Goal: Task Accomplishment & Management: Complete application form

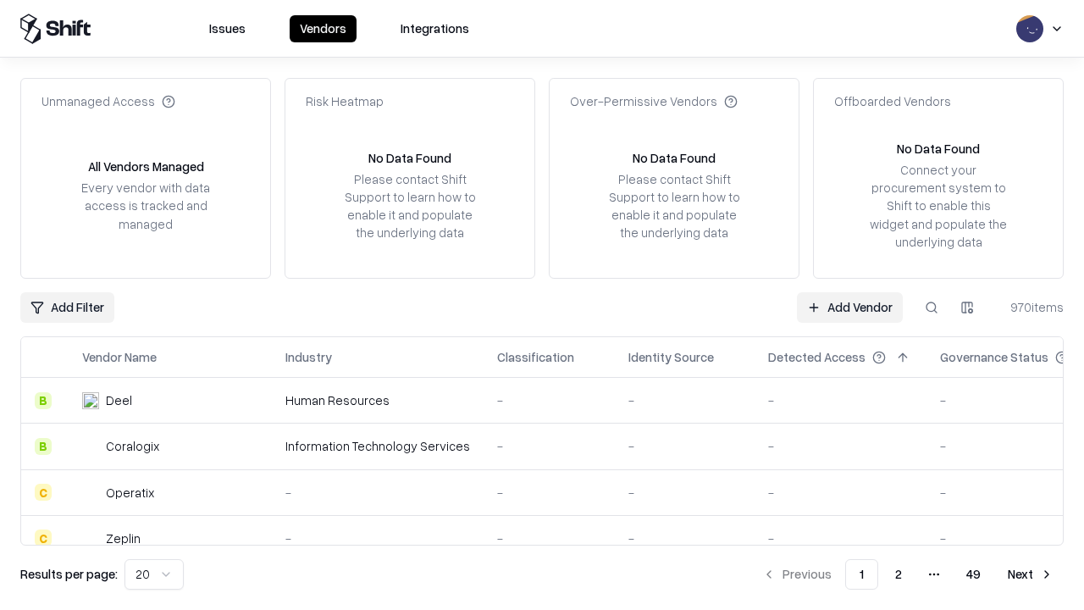
click at [850, 307] on link "Add Vendor" at bounding box center [850, 307] width 106 height 30
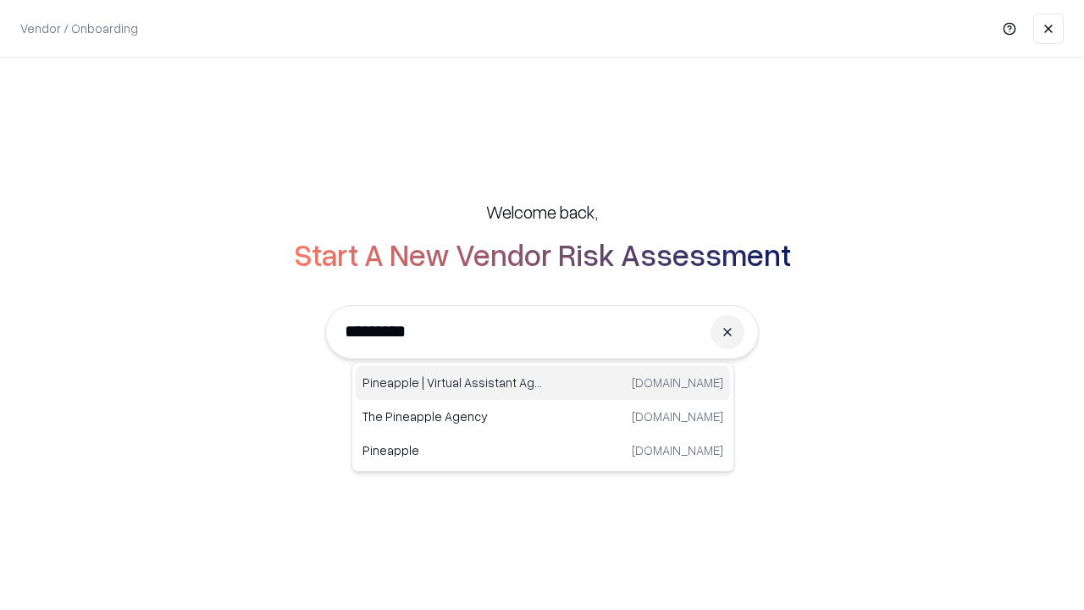
click at [543, 383] on div "Pineapple | Virtual Assistant Agency [DOMAIN_NAME]" at bounding box center [543, 383] width 374 height 34
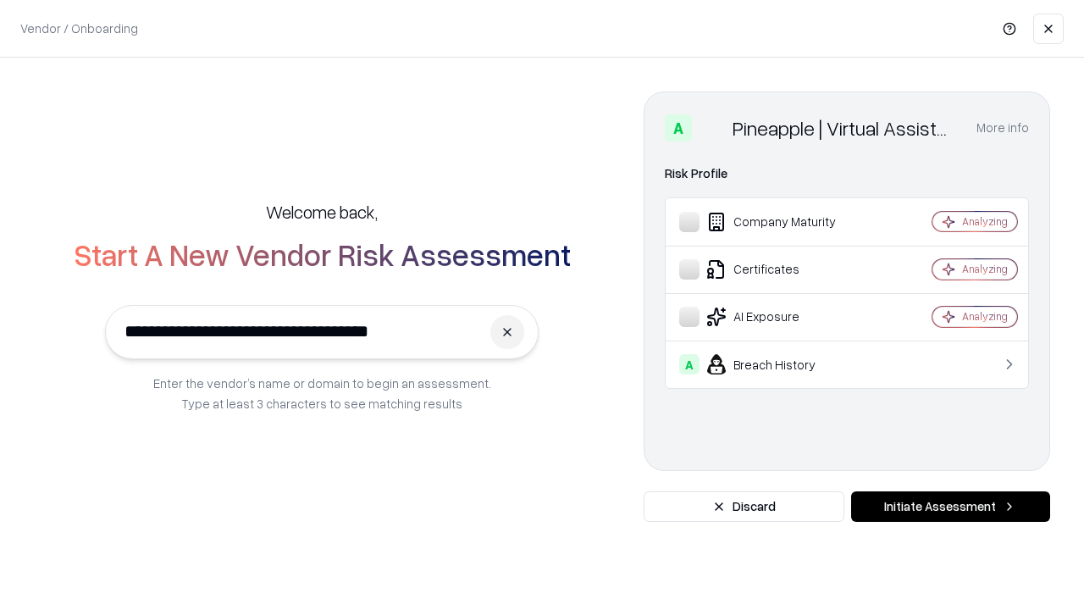
type input "**********"
click at [951, 507] on button "Initiate Assessment" at bounding box center [950, 506] width 199 height 30
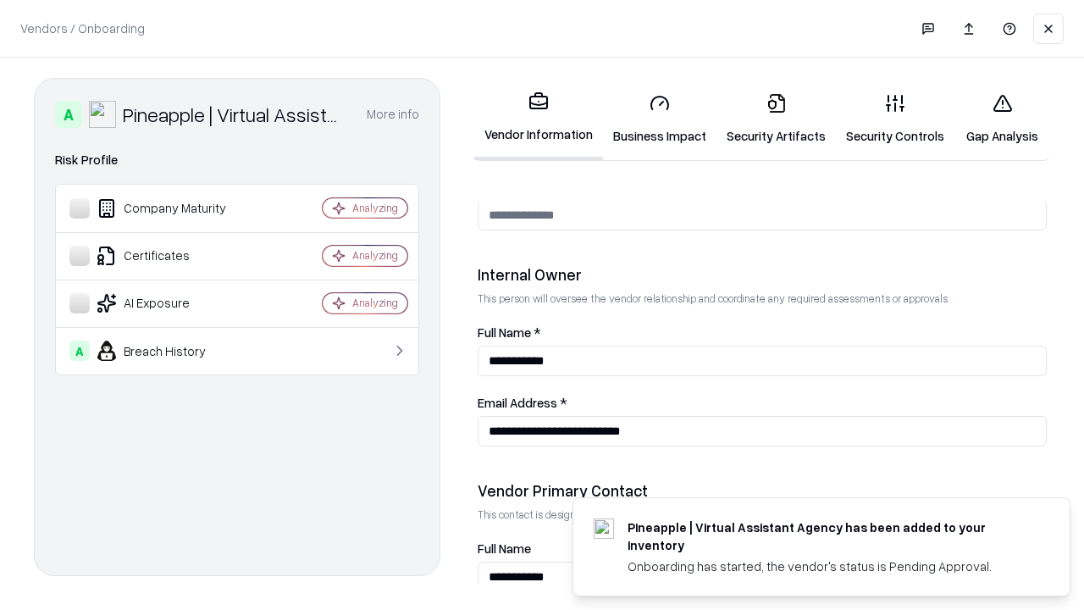
scroll to position [878, 0]
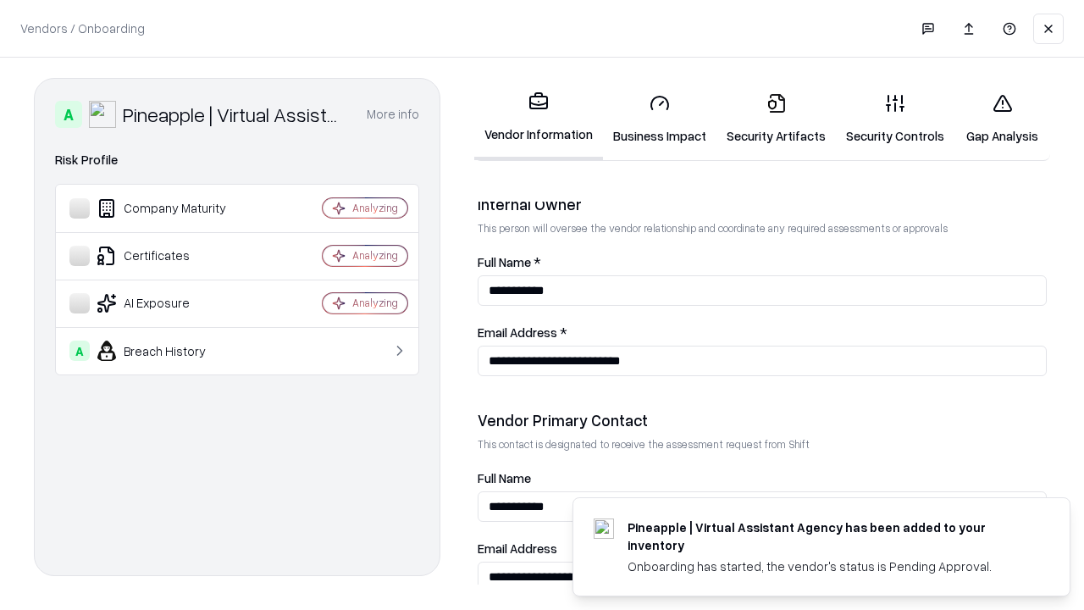
click at [660, 119] on link "Business Impact" at bounding box center [660, 119] width 114 height 79
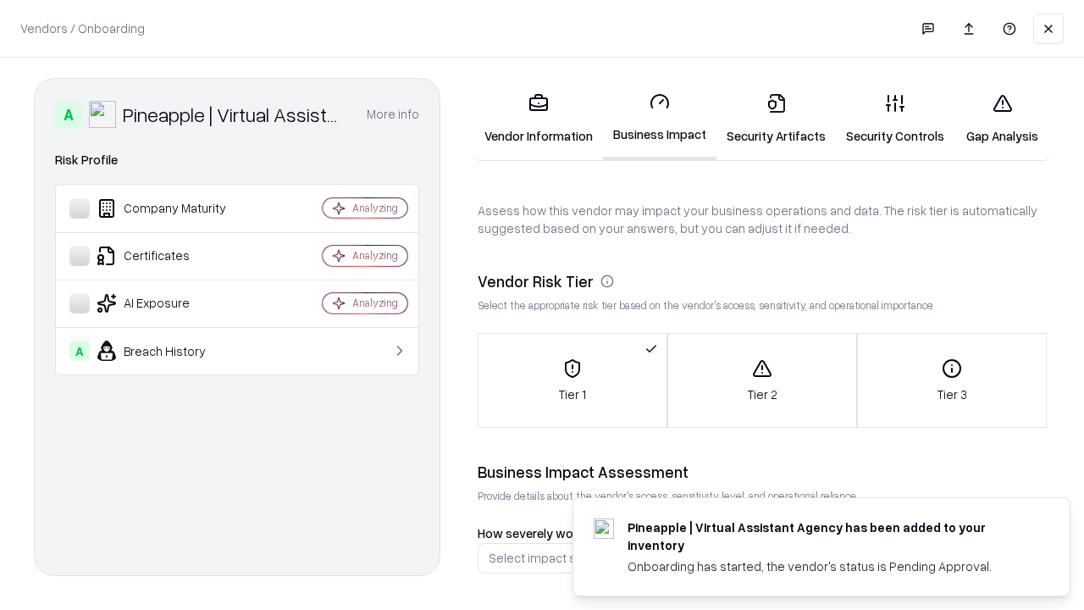
click at [776, 119] on link "Security Artifacts" at bounding box center [776, 119] width 119 height 79
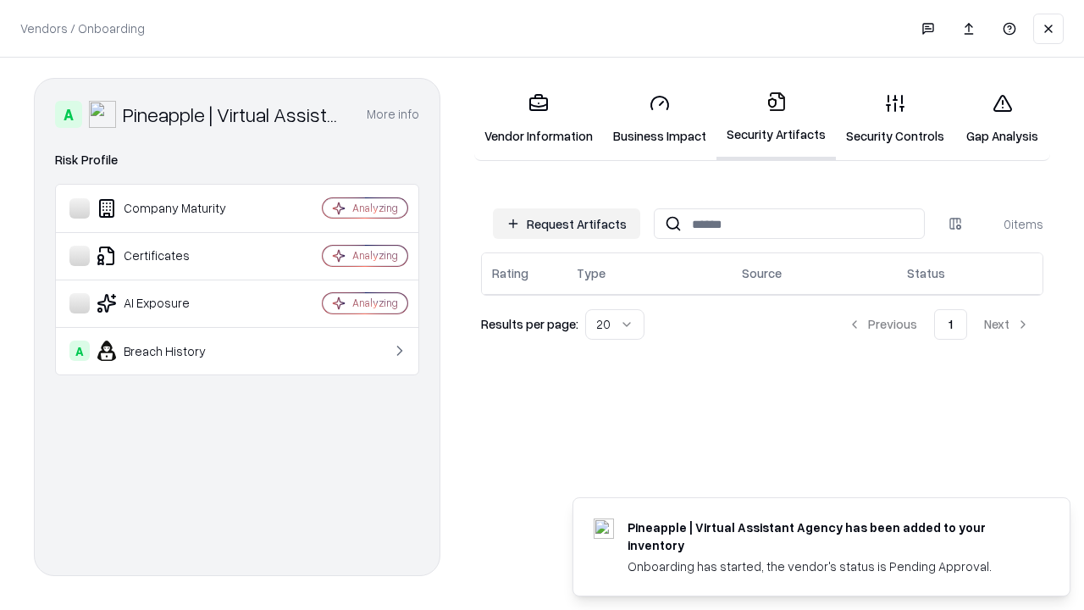
click at [567, 224] on button "Request Artifacts" at bounding box center [566, 223] width 147 height 30
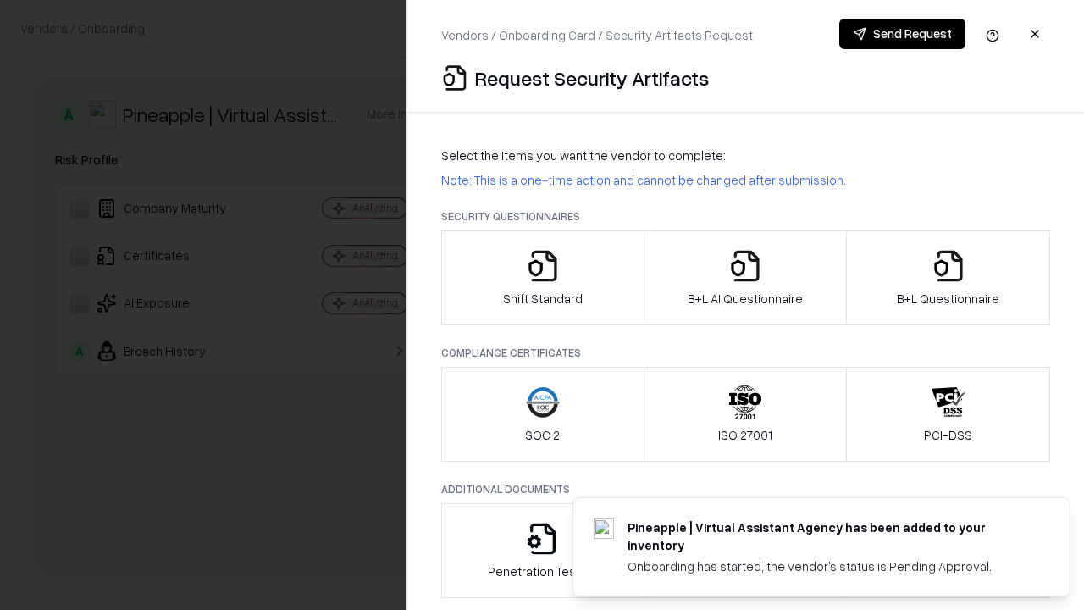
click at [542, 278] on icon "button" at bounding box center [543, 266] width 34 height 34
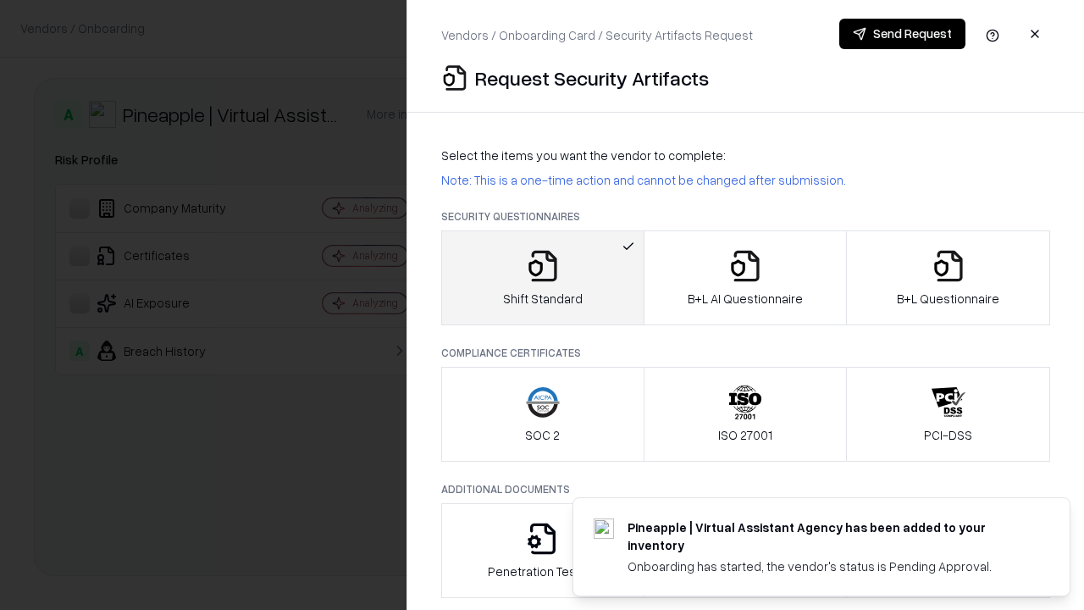
click at [902, 34] on button "Send Request" at bounding box center [903, 34] width 126 height 30
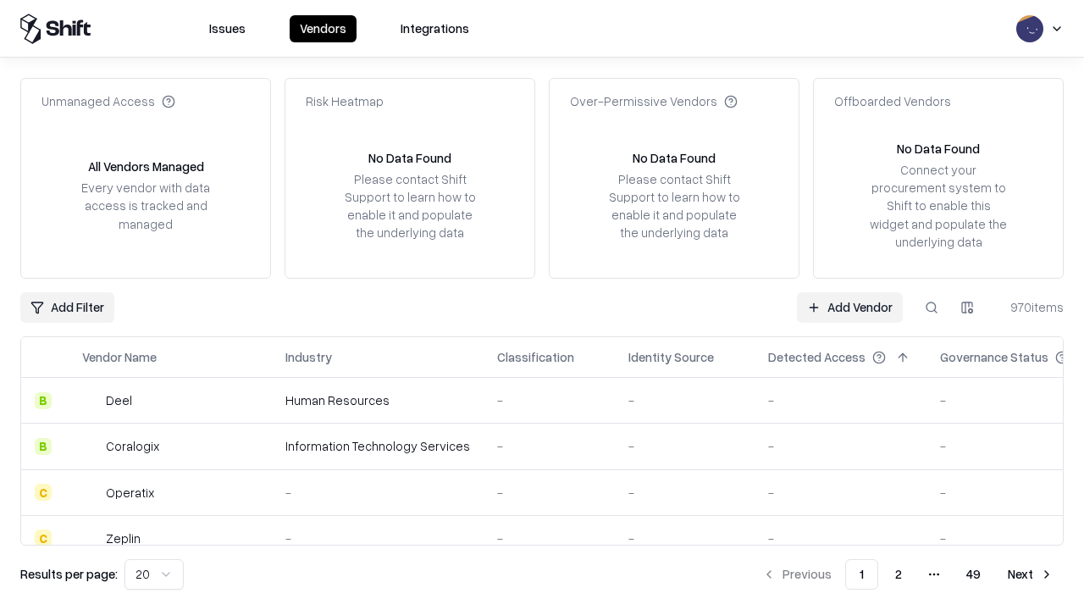
click at [932, 307] on button at bounding box center [932, 307] width 30 height 30
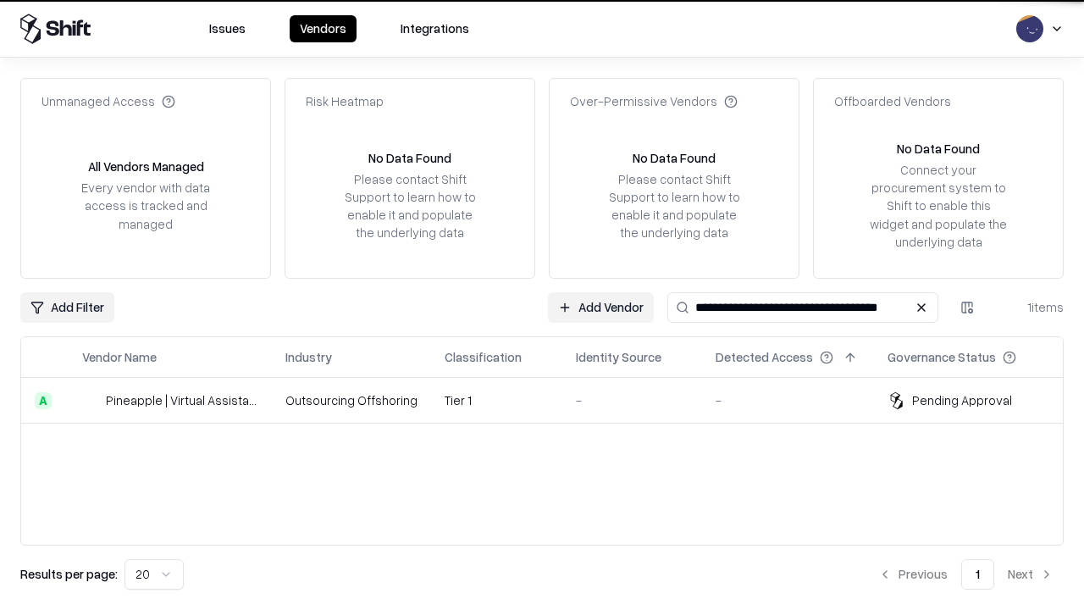
type input "**********"
click at [552, 400] on td "Tier 1" at bounding box center [496, 401] width 131 height 46
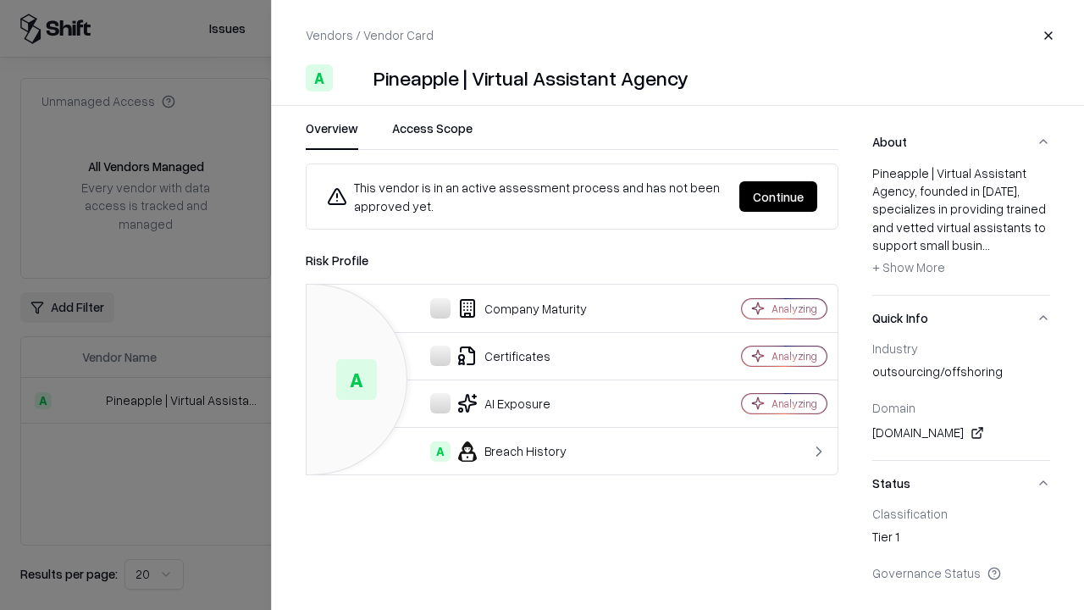
click at [779, 197] on button "Continue" at bounding box center [779, 196] width 78 height 30
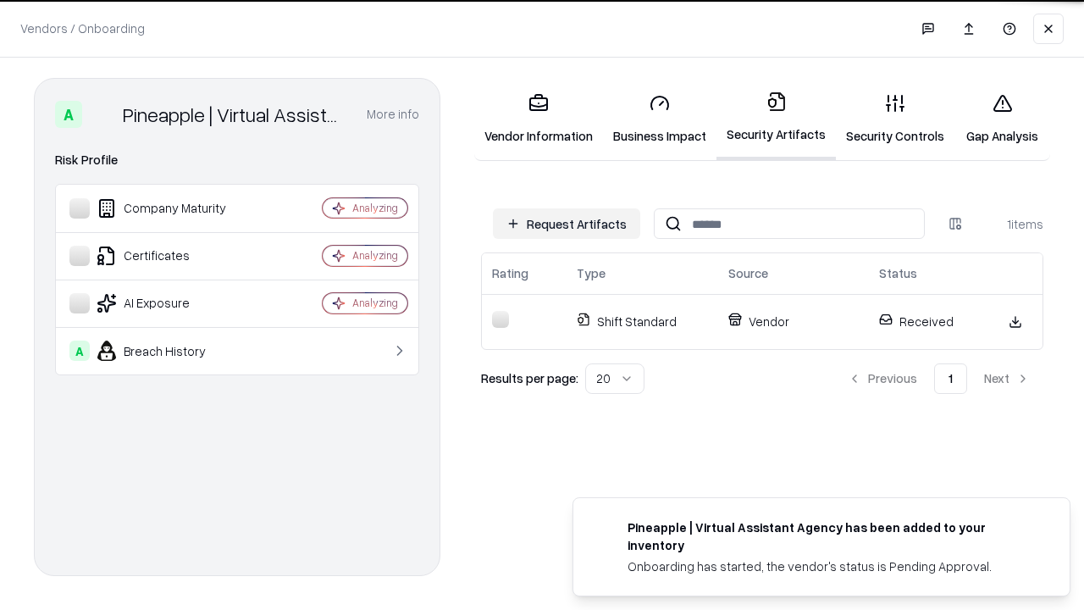
click at [895, 119] on link "Security Controls" at bounding box center [895, 119] width 119 height 79
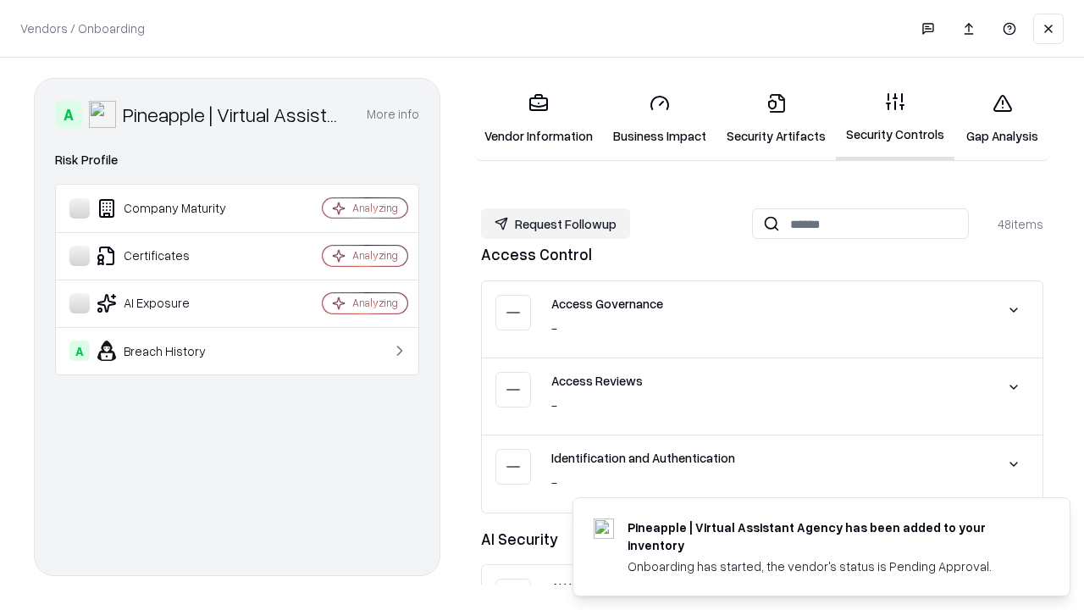
click at [556, 223] on button "Request Followup" at bounding box center [555, 223] width 149 height 30
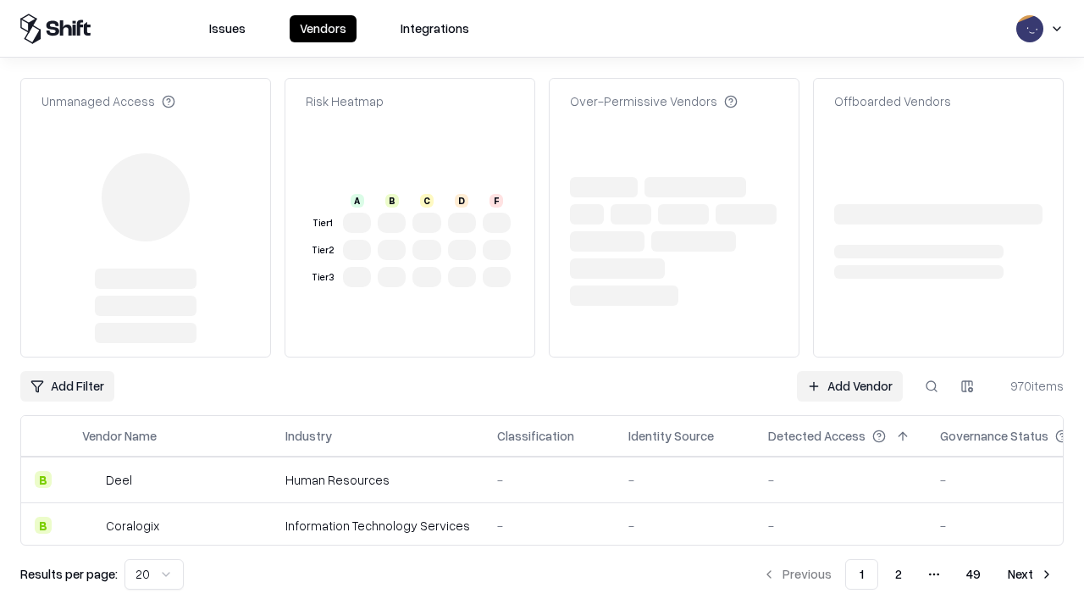
click at [850, 371] on link "Add Vendor" at bounding box center [850, 386] width 106 height 30
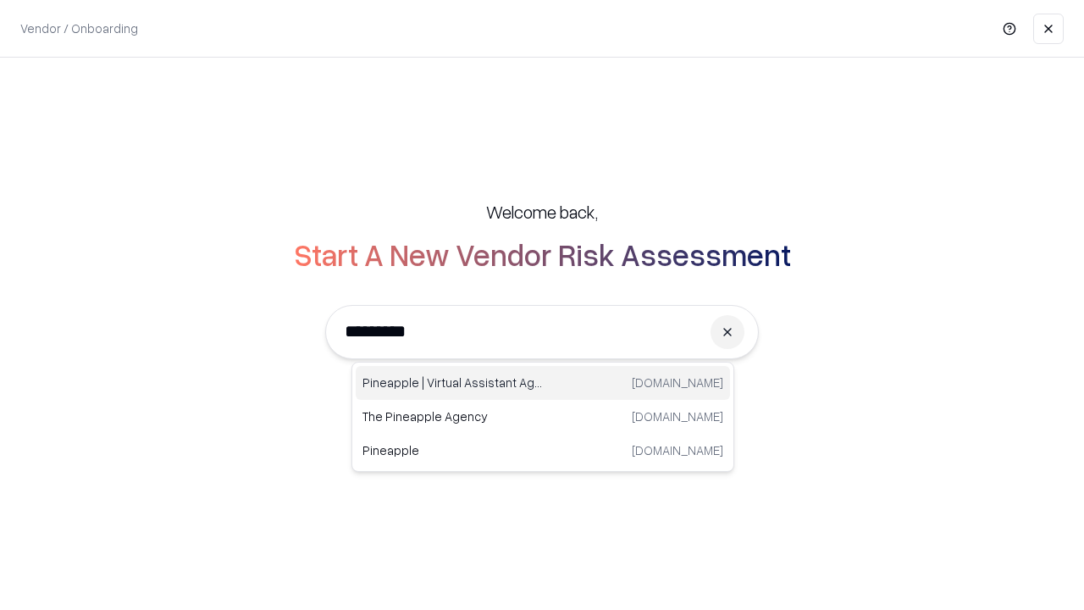
click at [543, 383] on div "Pineapple | Virtual Assistant Agency [DOMAIN_NAME]" at bounding box center [543, 383] width 374 height 34
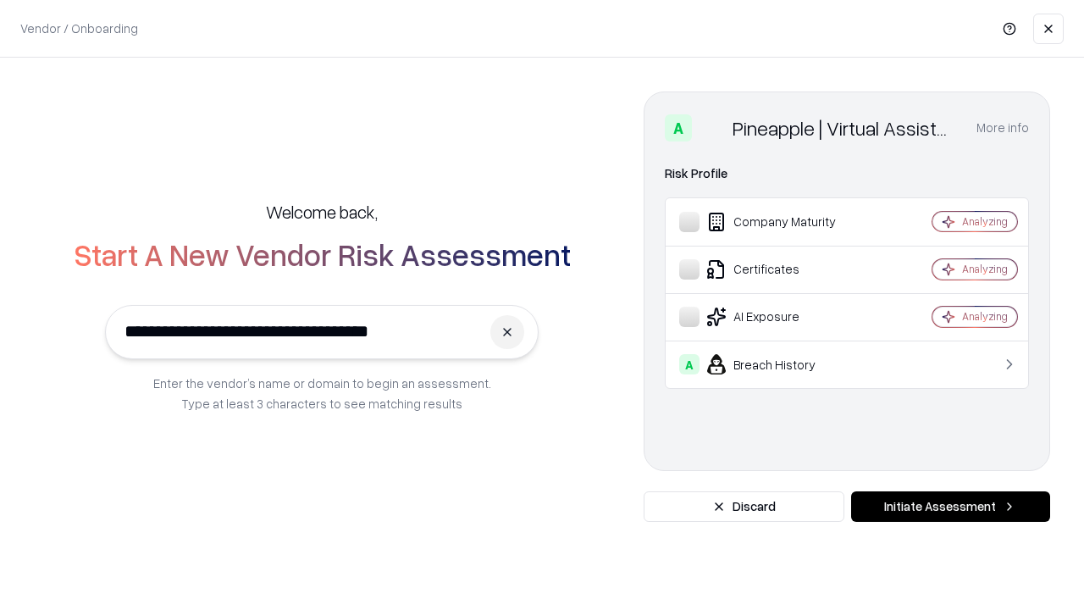
type input "**********"
click at [951, 507] on button "Initiate Assessment" at bounding box center [950, 506] width 199 height 30
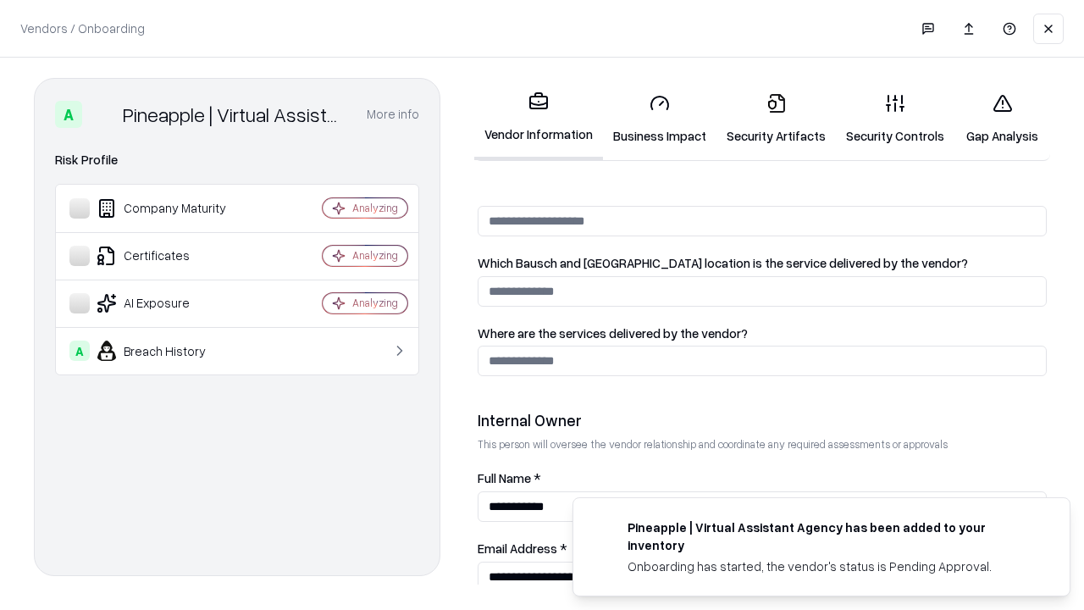
scroll to position [878, 0]
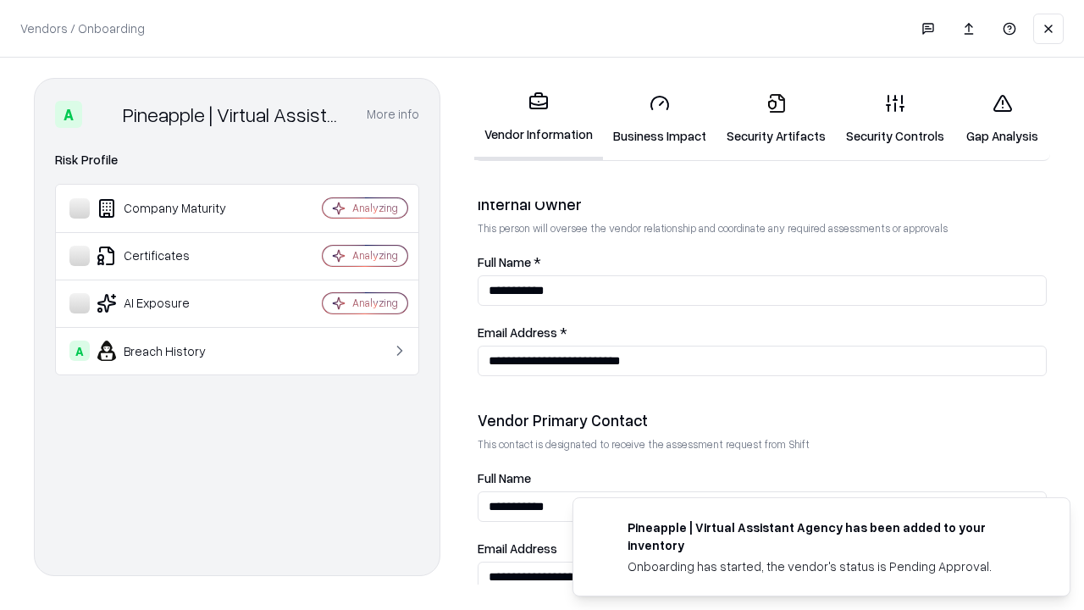
click at [1002, 119] on link "Gap Analysis" at bounding box center [1003, 119] width 96 height 79
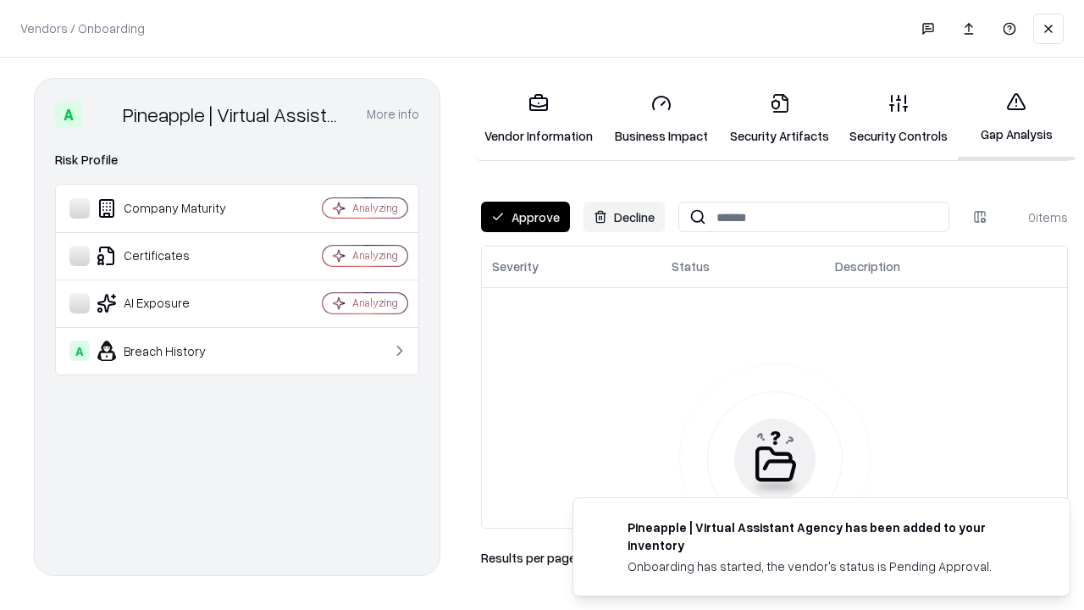
click at [525, 217] on button "Approve" at bounding box center [525, 217] width 89 height 30
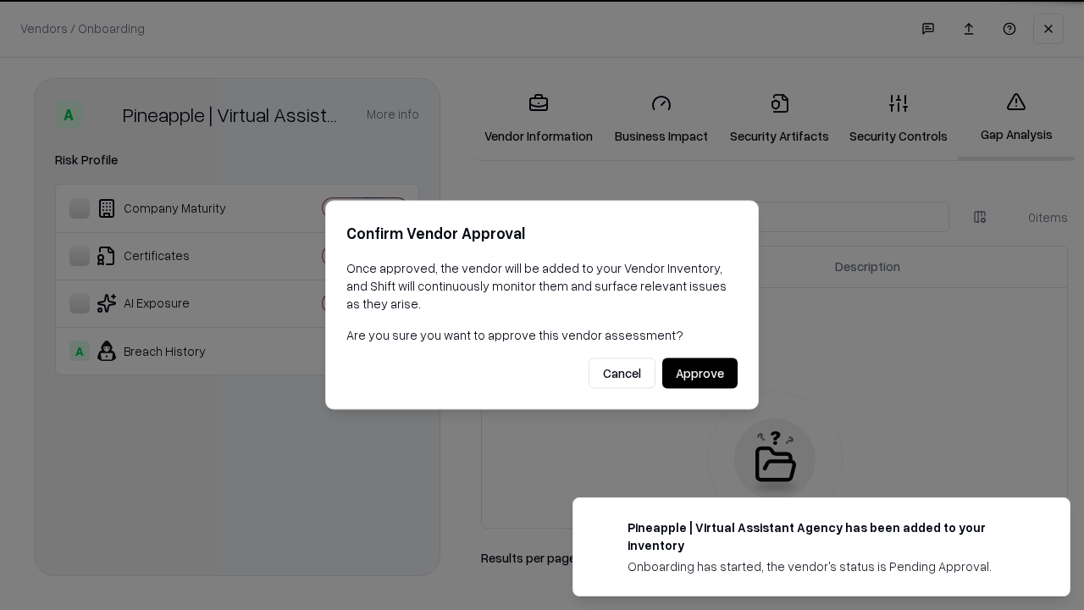
click at [700, 373] on button "Approve" at bounding box center [700, 373] width 75 height 30
